Goal: Task Accomplishment & Management: Manage account settings

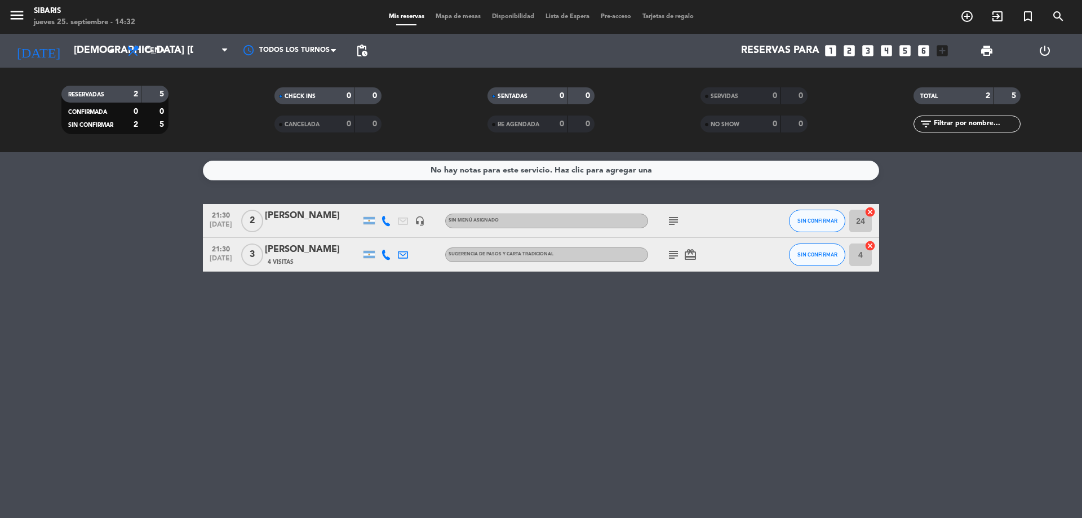
click at [677, 219] on icon "subject" at bounding box center [673, 221] width 14 height 14
click at [286, 208] on div "21:30 [DATE] 2 [PERSON_NAME] headset_mic Sin menú asignado subject llega 23:00 …" at bounding box center [541, 221] width 676 height 34
click at [287, 211] on div "[PERSON_NAME]" at bounding box center [313, 215] width 96 height 15
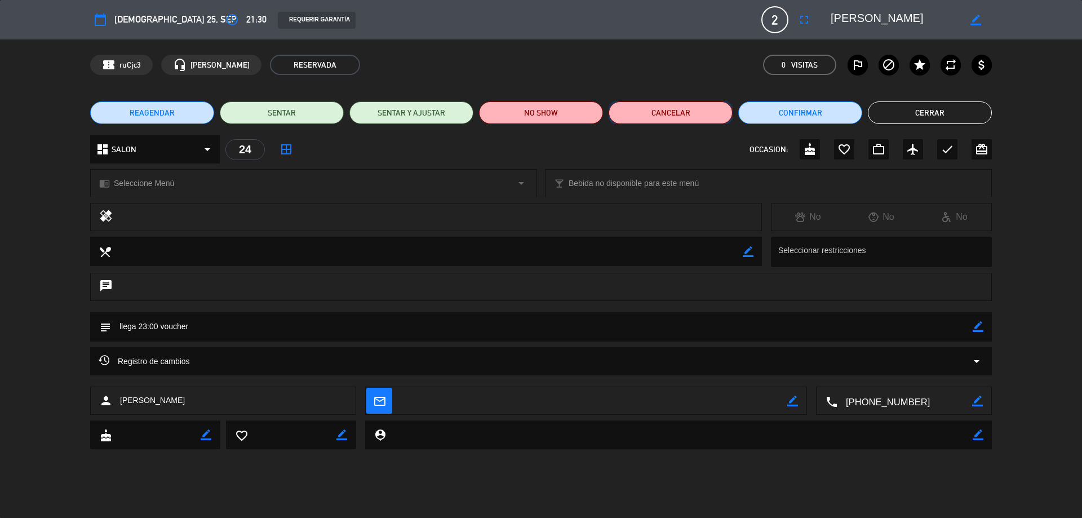
click at [646, 109] on button "Cancelar" at bounding box center [670, 112] width 124 height 23
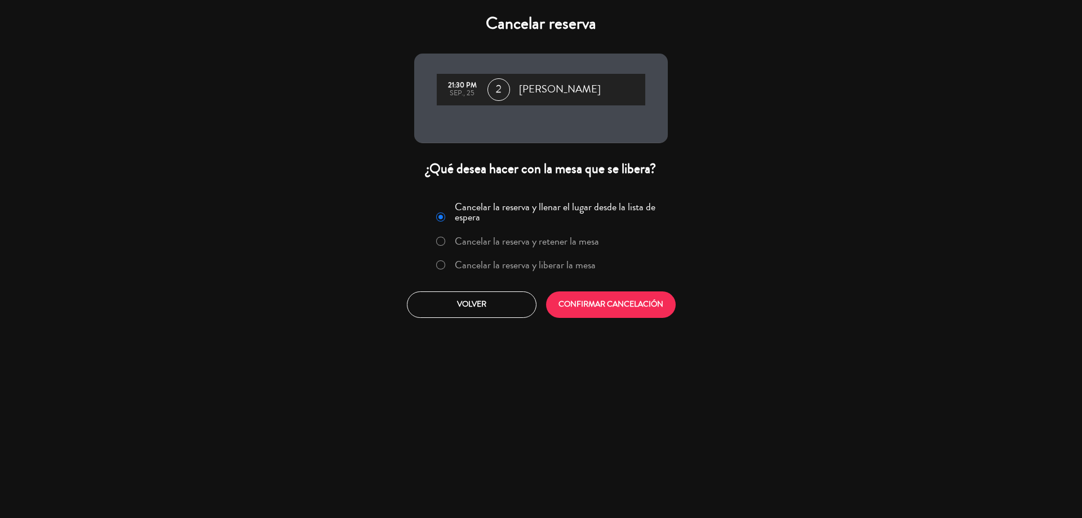
click at [594, 319] on div "Cancelar la reserva y llenar el lugar desde la lista de espera Cancelar la rese…" at bounding box center [541, 257] width 270 height 136
click at [594, 313] on button "CONFIRMAR CANCELACIÓN" at bounding box center [611, 304] width 130 height 26
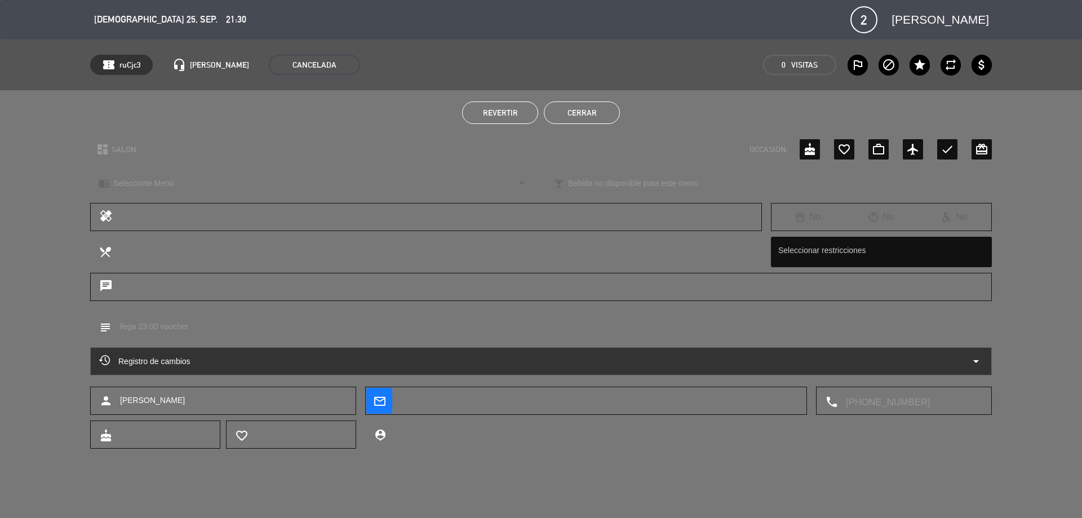
click at [568, 121] on button "Cerrar" at bounding box center [582, 112] width 76 height 23
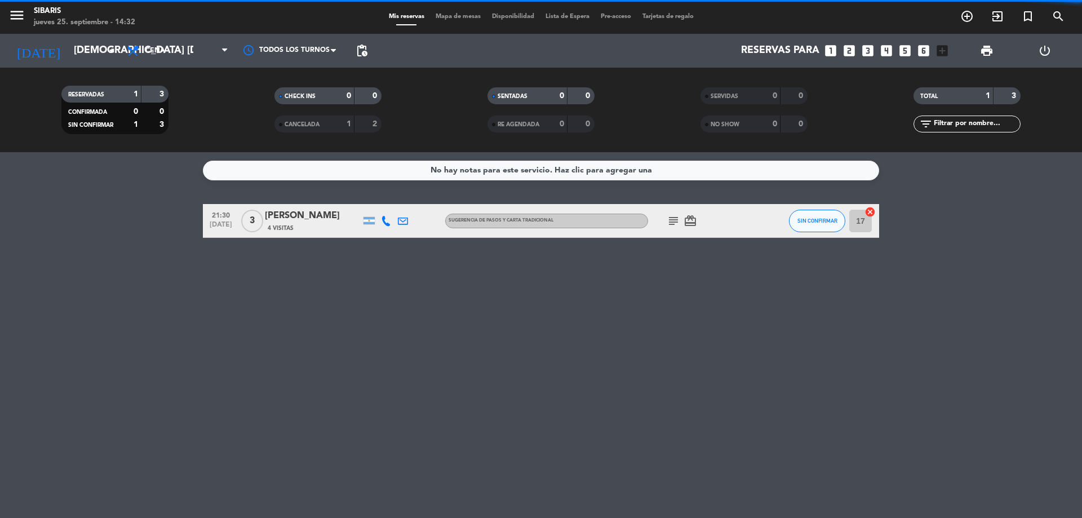
click at [371, 322] on div "No hay notas para este servicio. Haz clic para agregar una 21:30 [DATE] 3 [PERS…" at bounding box center [541, 335] width 1082 height 366
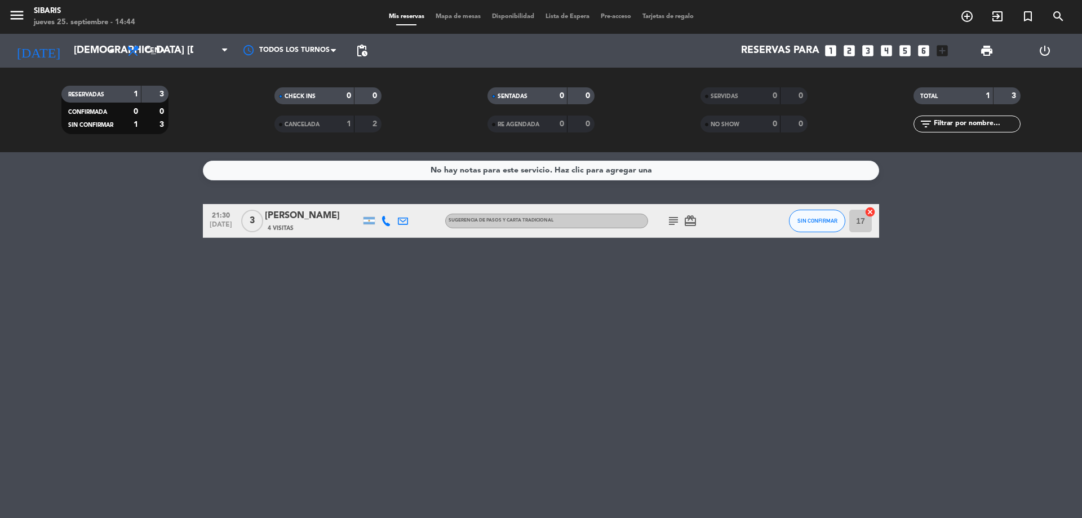
click at [963, 17] on icon "add_circle_outline" at bounding box center [967, 17] width 14 height 14
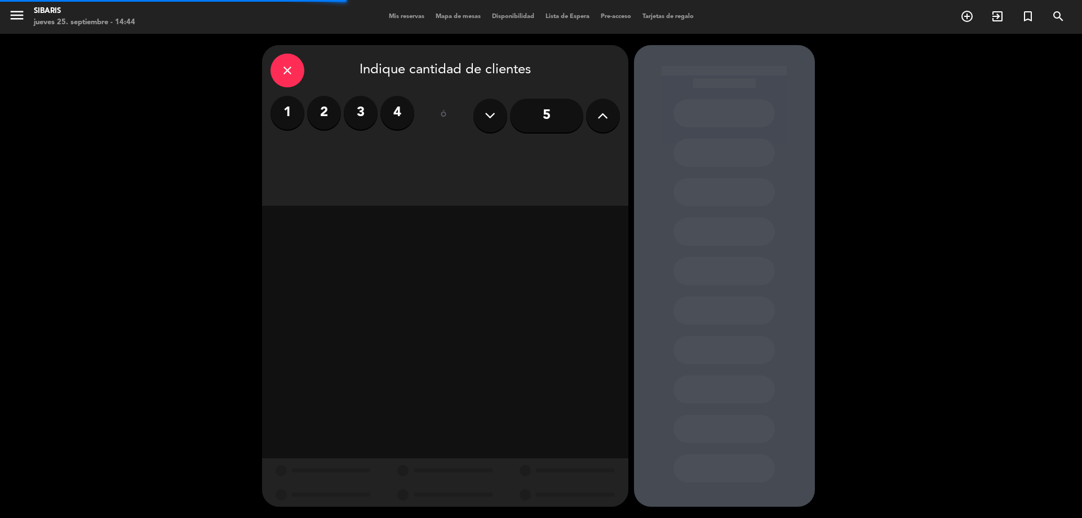
click at [322, 122] on label "2" at bounding box center [324, 113] width 34 height 34
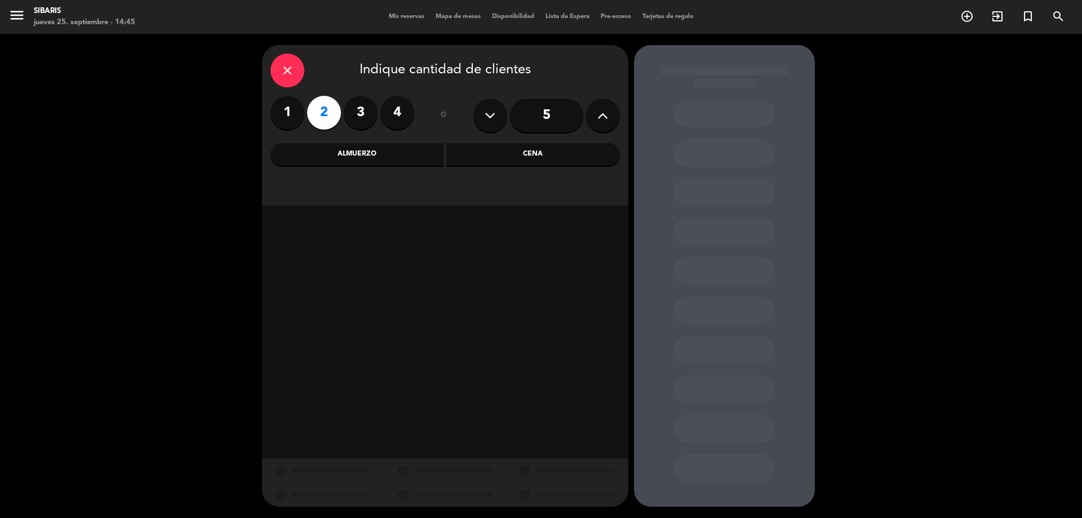
click at [560, 147] on div "Cena" at bounding box center [533, 154] width 174 height 23
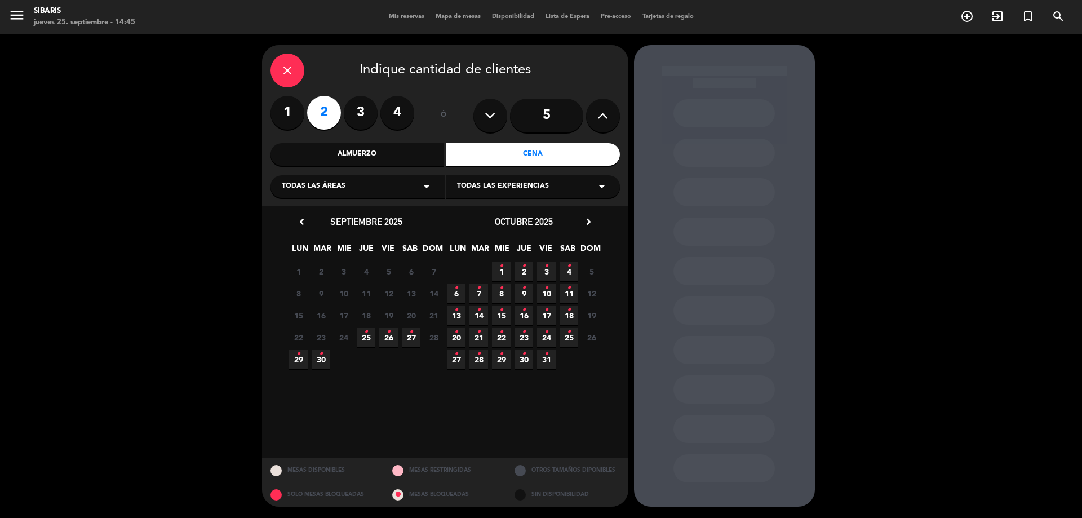
click at [390, 334] on icon "•" at bounding box center [388, 332] width 4 height 18
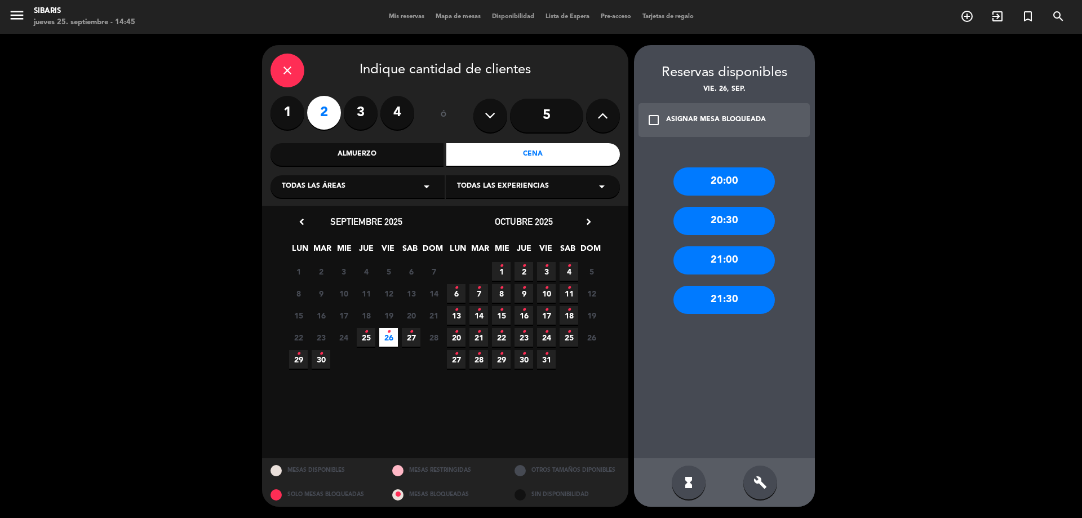
click at [749, 256] on div "21:00" at bounding box center [723, 260] width 101 height 28
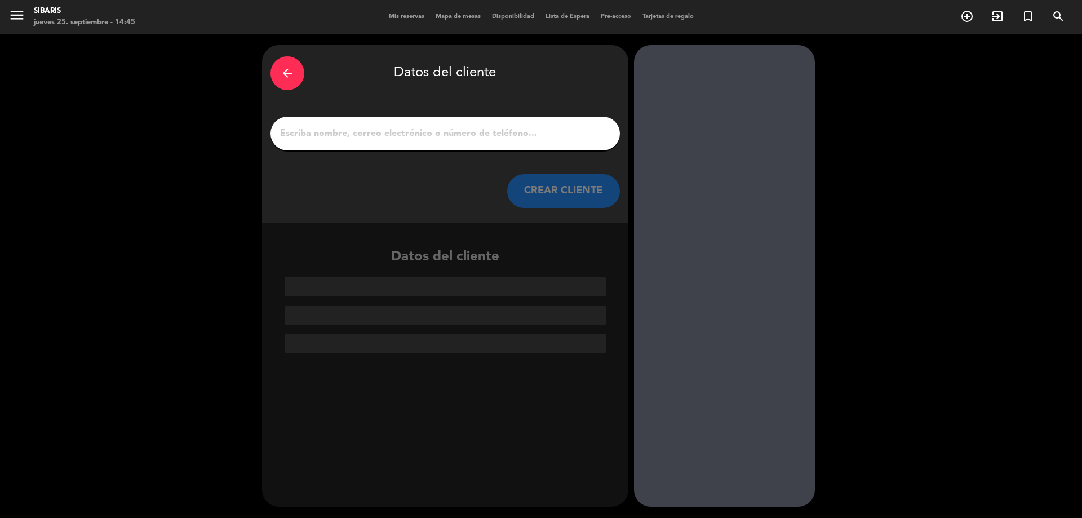
click at [295, 66] on div "arrow_back" at bounding box center [287, 73] width 34 height 34
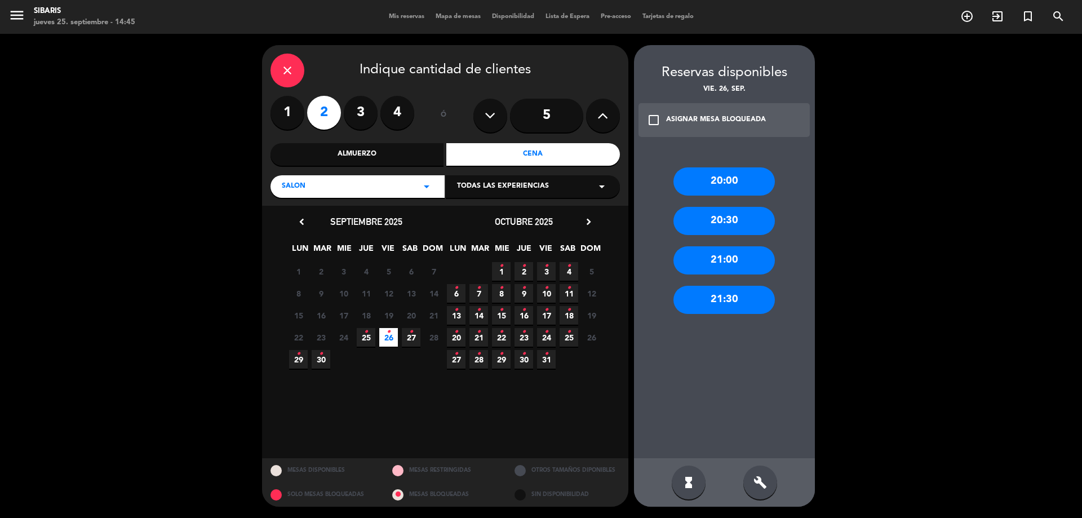
click at [746, 292] on div "21:30" at bounding box center [723, 300] width 101 height 28
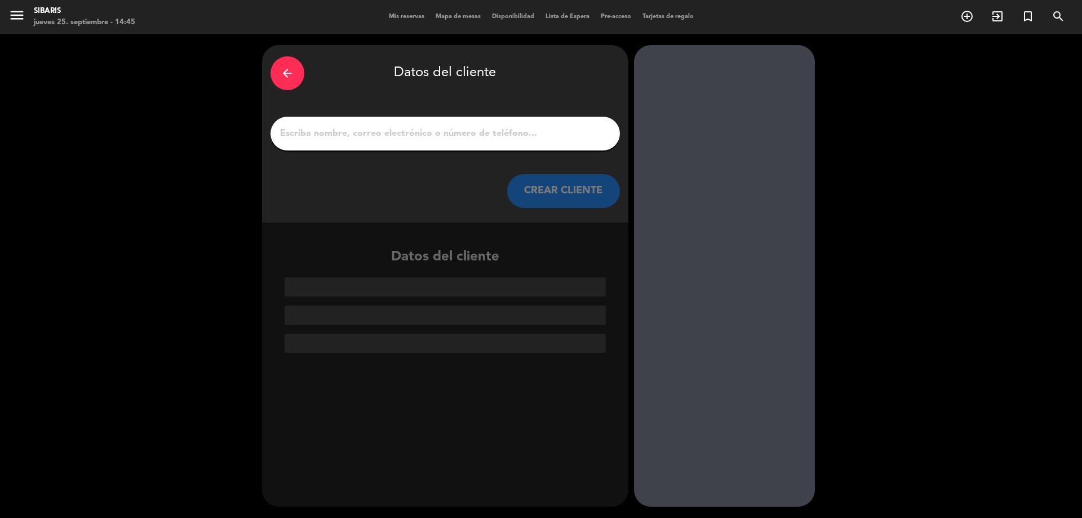
click at [521, 126] on input "1" at bounding box center [445, 134] width 332 height 16
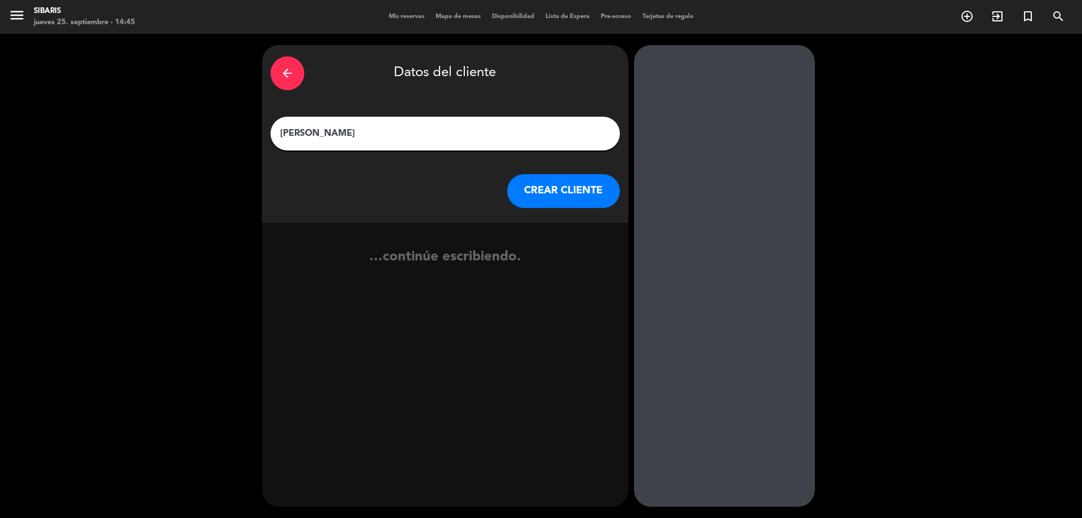
type input "[PERSON_NAME]"
click at [586, 201] on button "CREAR CLIENTE" at bounding box center [563, 191] width 113 height 34
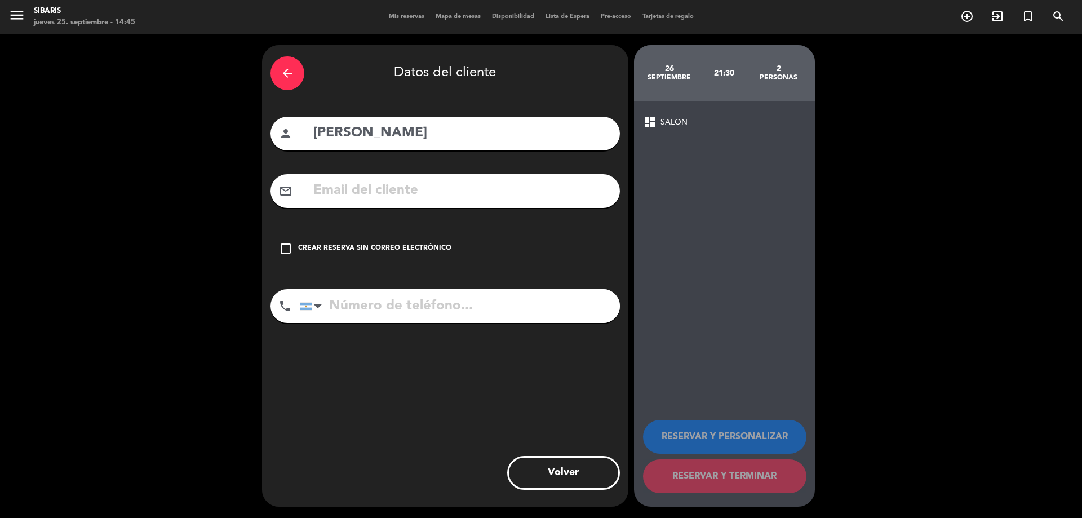
click at [415, 248] on div "Crear reserva sin correo electrónico" at bounding box center [374, 248] width 153 height 11
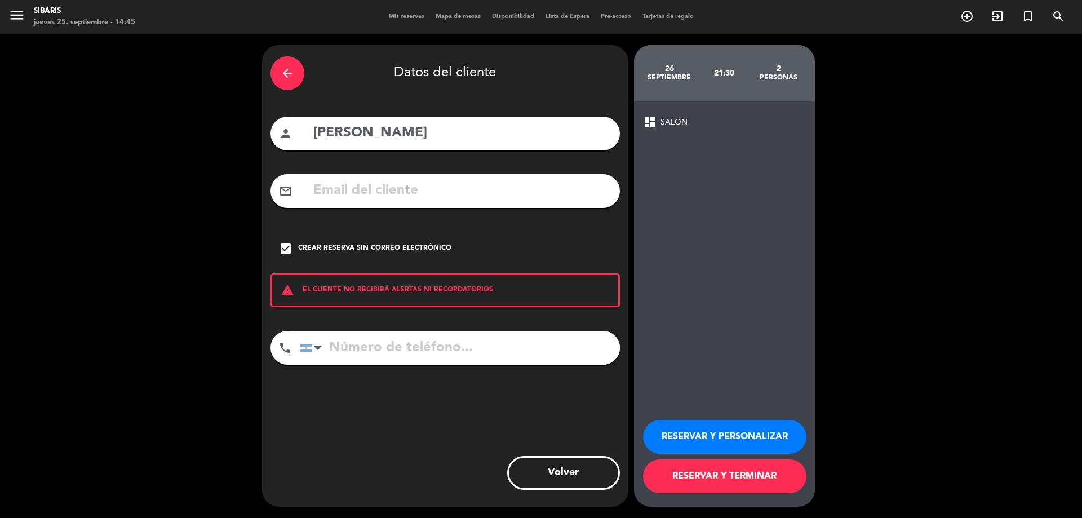
click at [729, 479] on button "RESERVAR Y TERMINAR" at bounding box center [724, 476] width 163 height 34
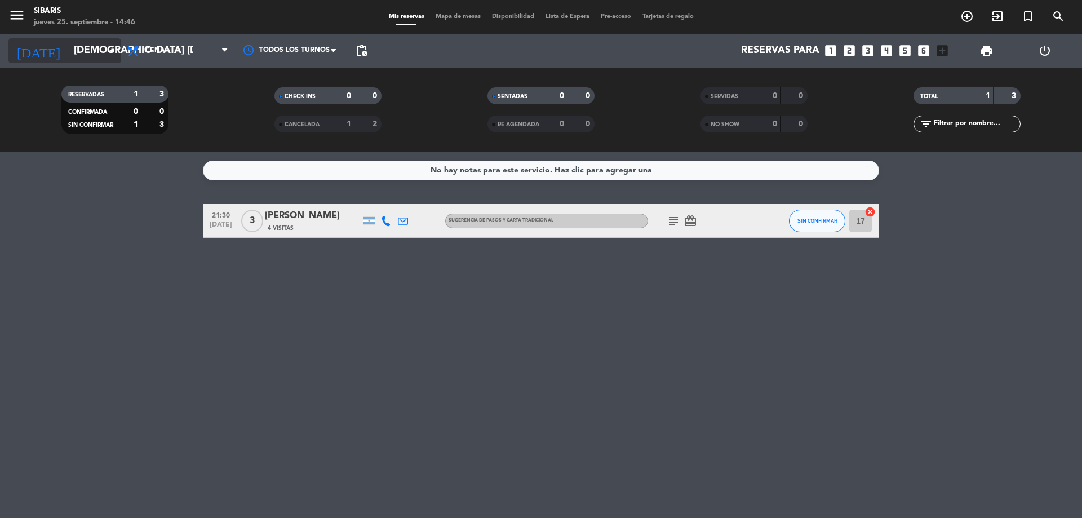
click at [94, 42] on input "[DEMOGRAPHIC_DATA] [DATE]" at bounding box center [133, 50] width 131 height 23
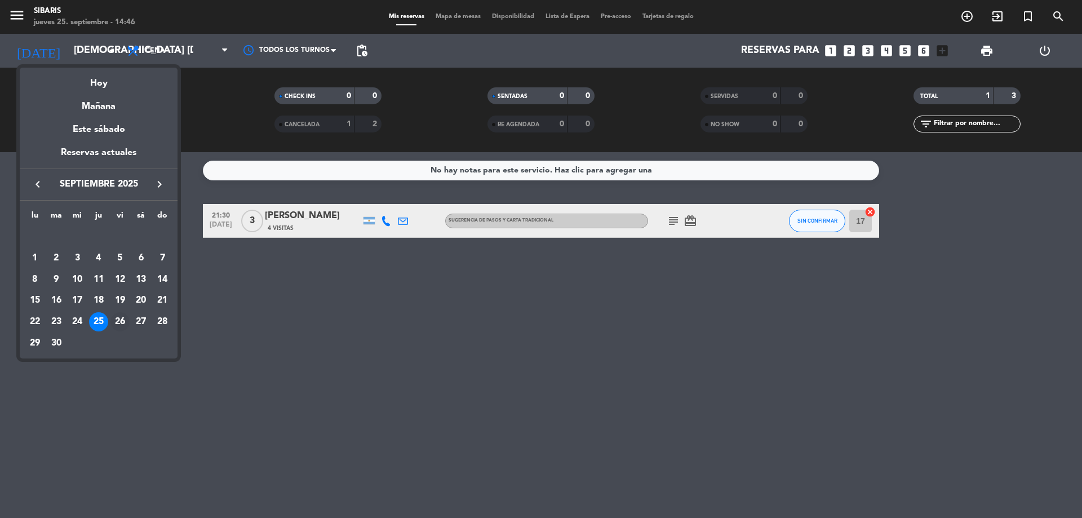
click at [120, 328] on div "26" at bounding box center [119, 321] width 19 height 19
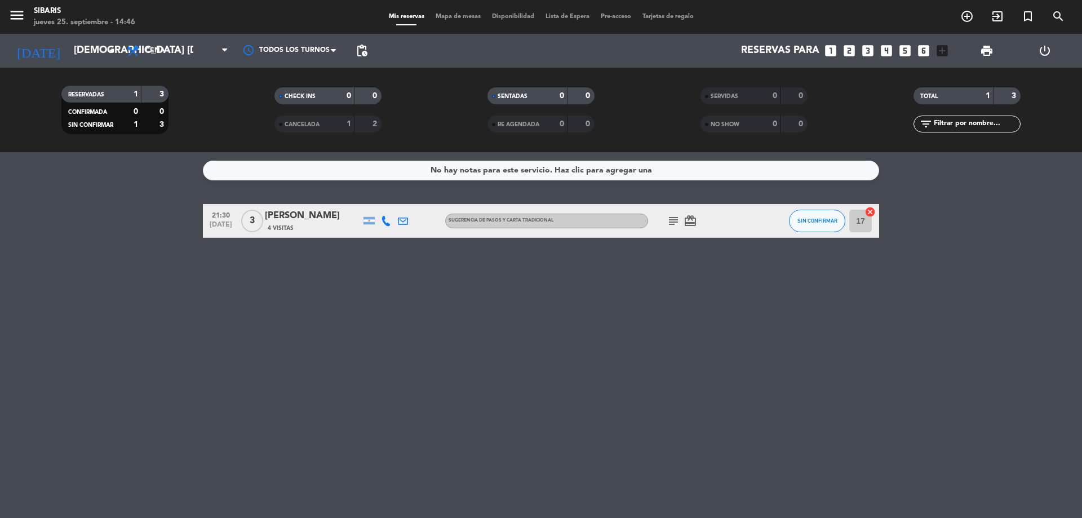
type input "vie. [DATE]"
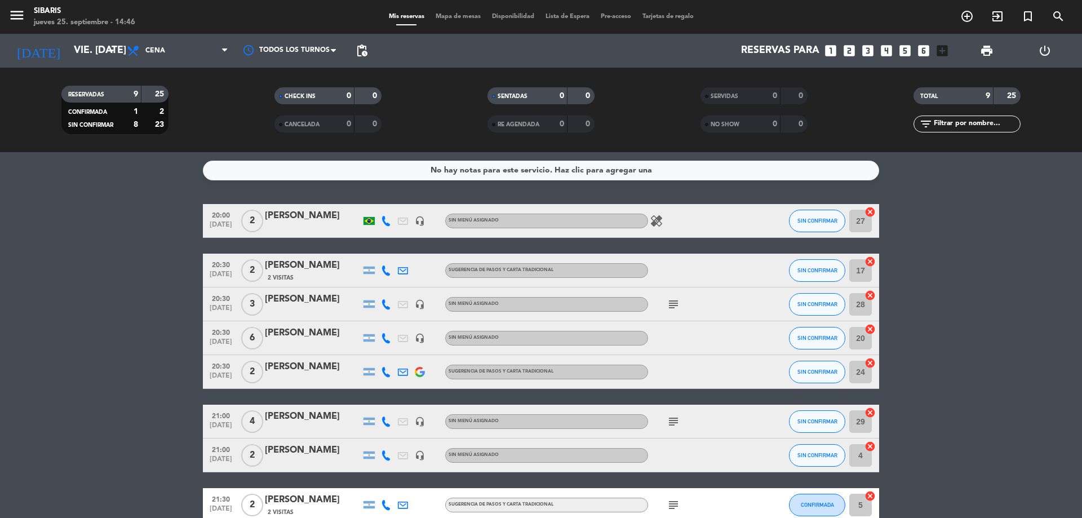
scroll to position [1, 0]
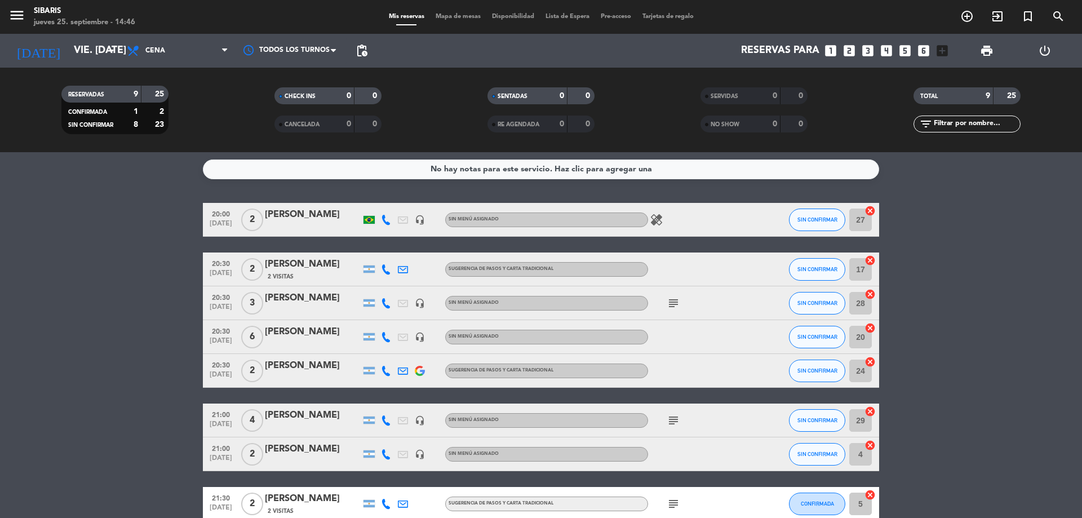
click at [656, 213] on icon "healing" at bounding box center [657, 220] width 14 height 14
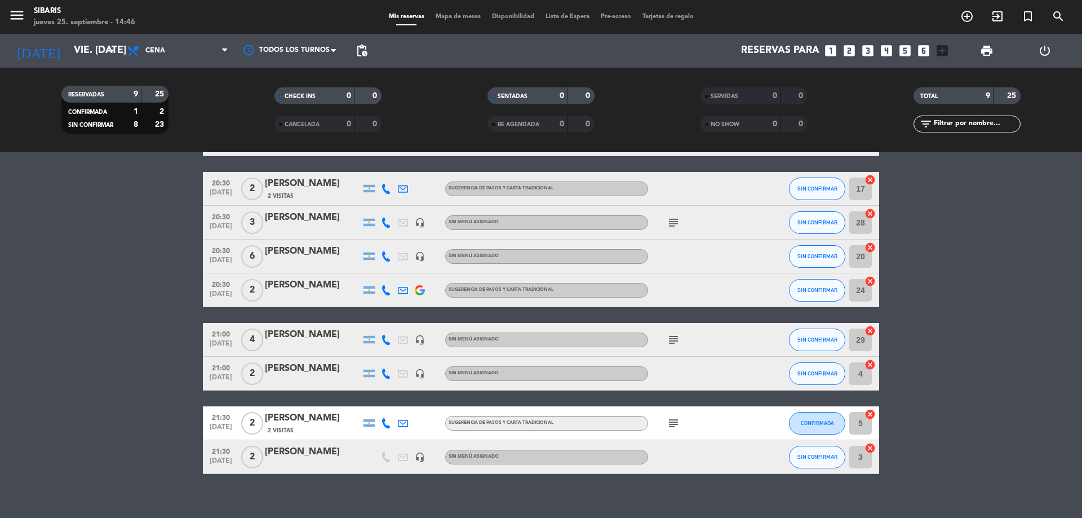
scroll to position [83, 0]
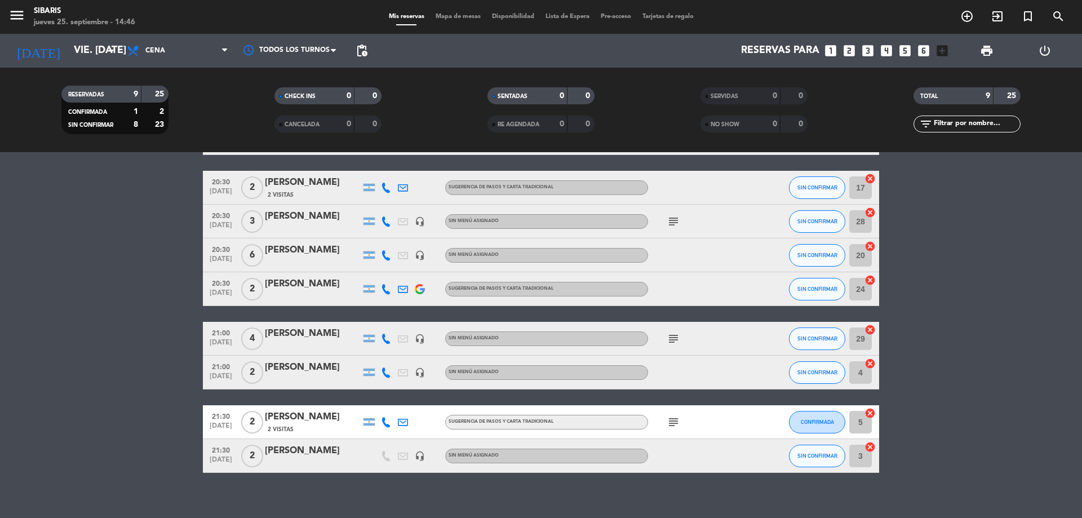
click at [671, 428] on icon "subject" at bounding box center [673, 422] width 14 height 14
click at [675, 341] on icon "subject" at bounding box center [673, 339] width 14 height 14
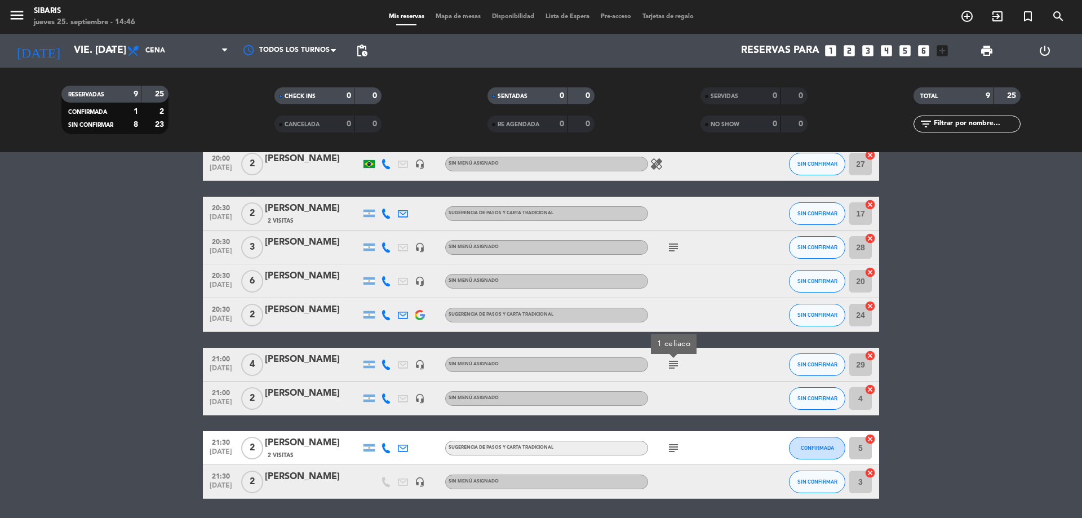
scroll to position [55, 0]
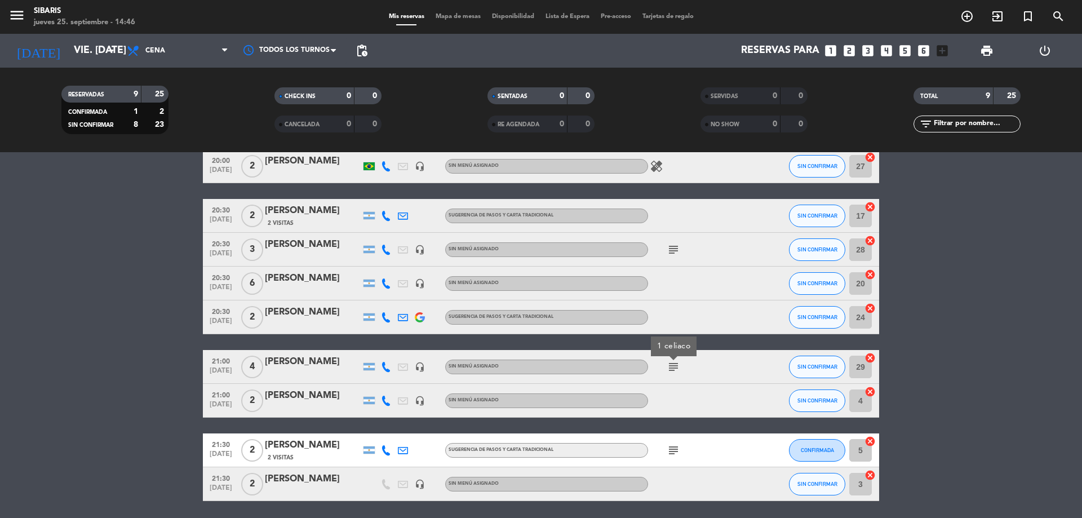
click at [668, 249] on icon "subject" at bounding box center [673, 250] width 14 height 14
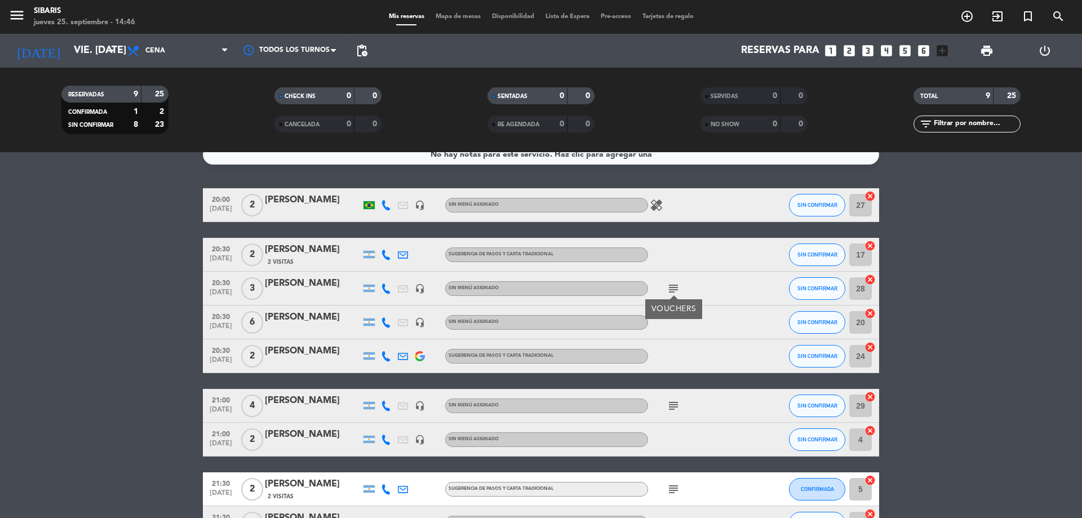
scroll to position [0, 0]
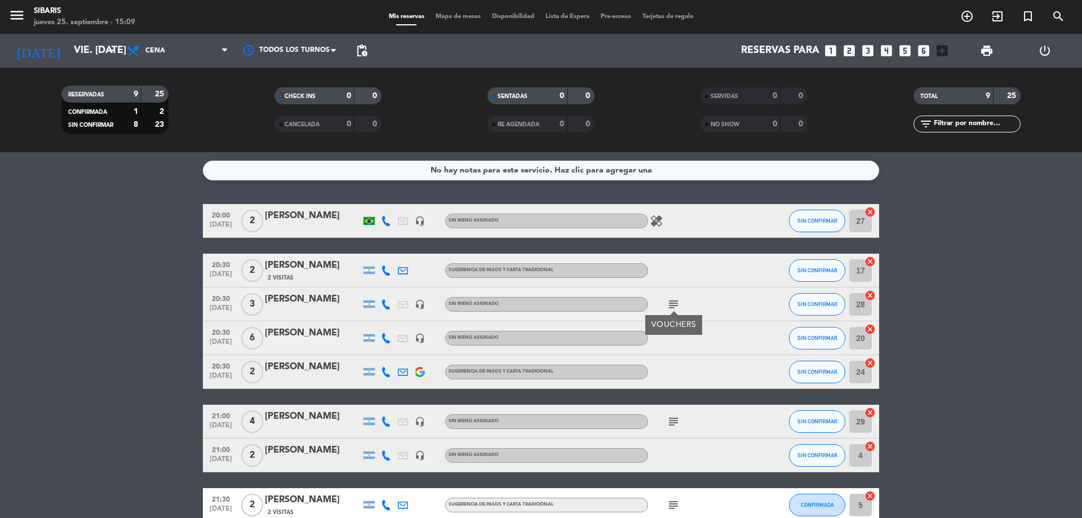
drag, startPoint x: 668, startPoint y: 249, endPoint x: 0, endPoint y: -68, distance: 739.6
